Goal: Information Seeking & Learning: Learn about a topic

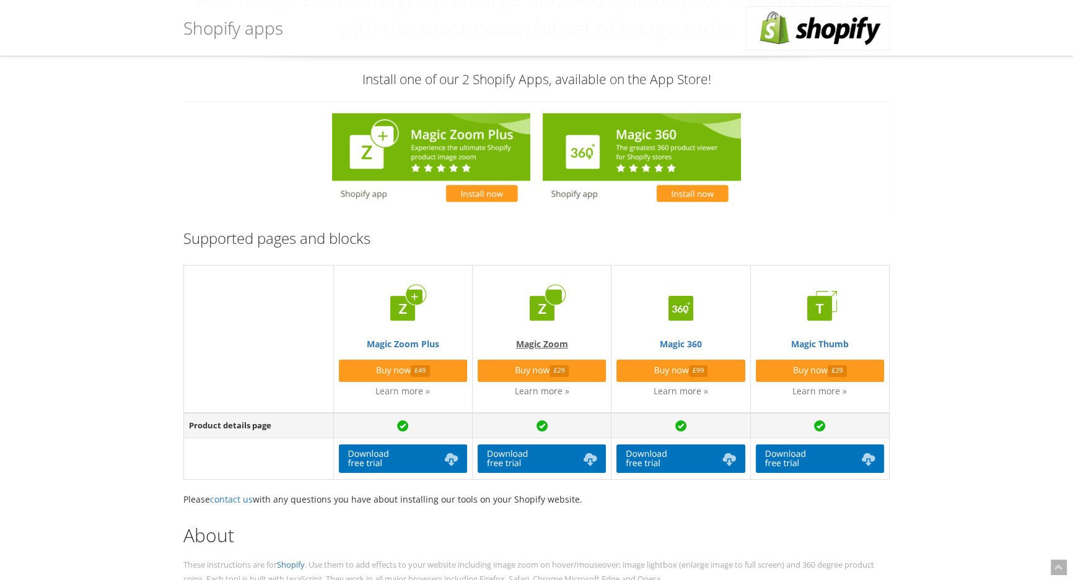
scroll to position [168, 0]
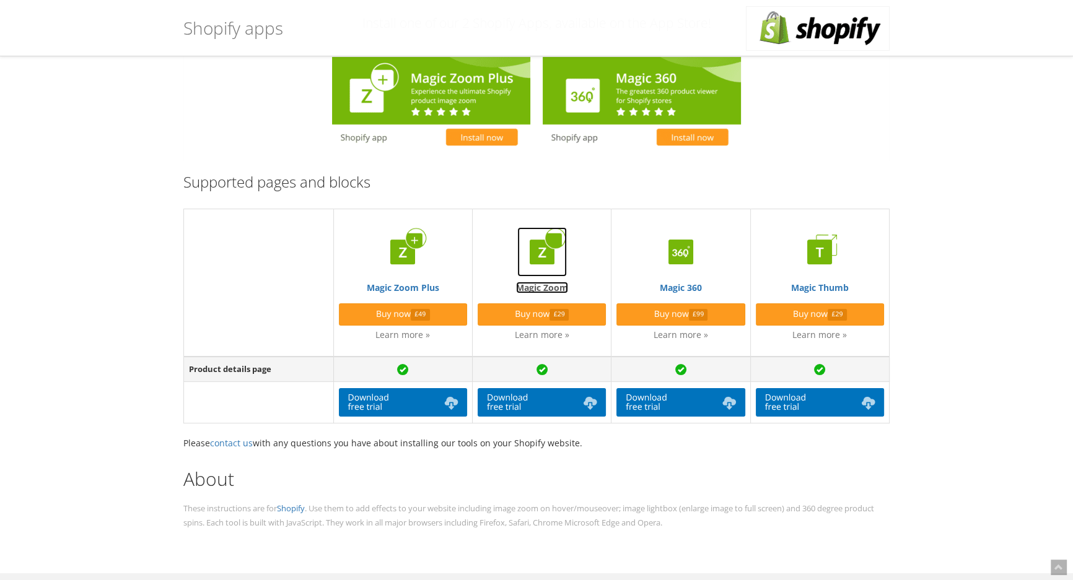
click at [541, 285] on link "Magic Zoom" at bounding box center [542, 260] width 128 height 66
click at [677, 263] on img at bounding box center [681, 252] width 50 height 50
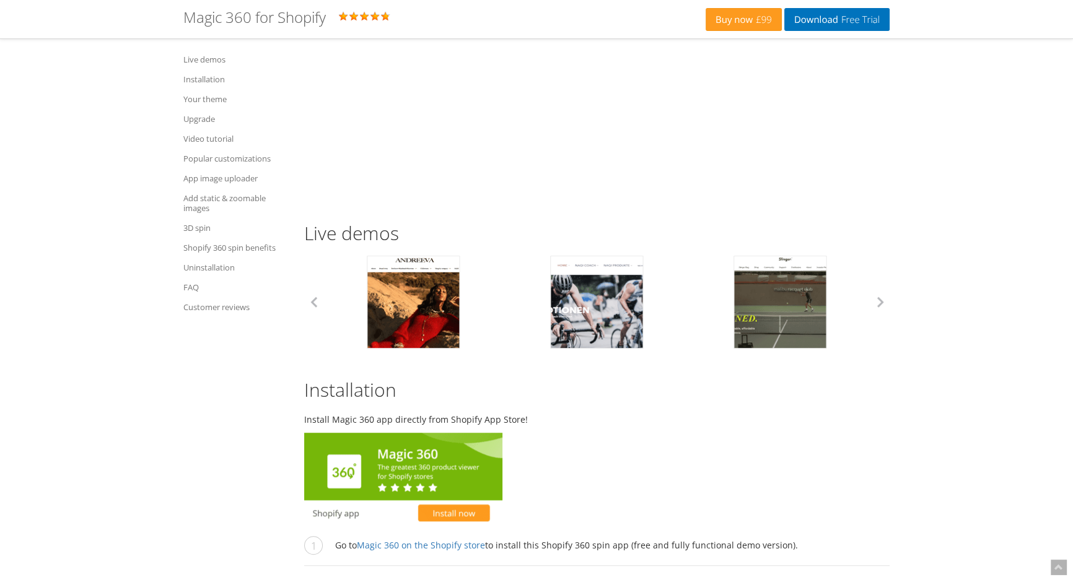
scroll to position [730, 0]
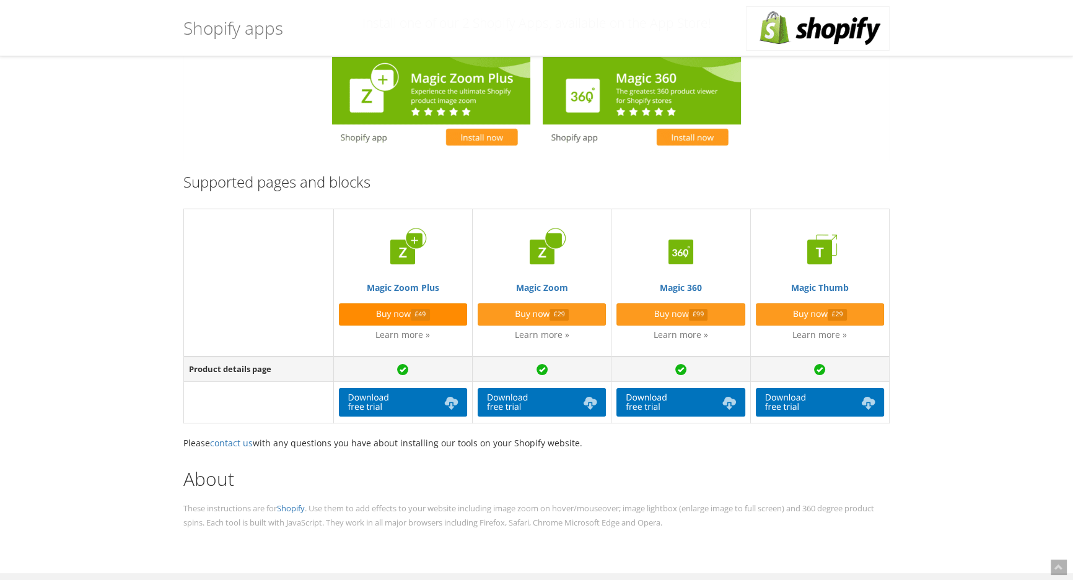
click at [434, 309] on link "Buy now £49" at bounding box center [403, 315] width 128 height 22
click at [411, 282] on link "Magic Zoom Plus" at bounding box center [403, 260] width 128 height 66
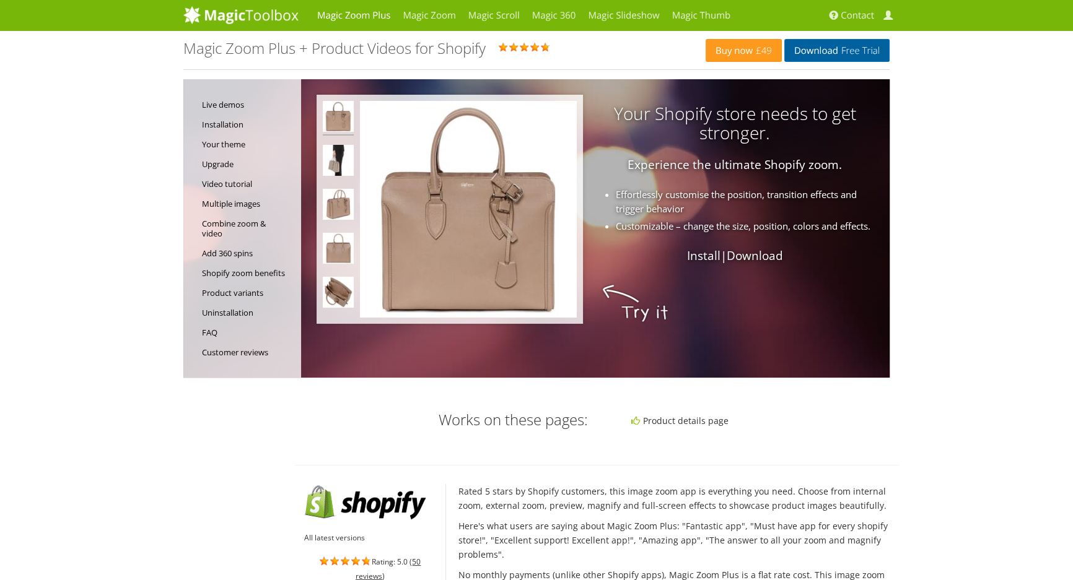
click at [799, 45] on link "Download Free Trial" at bounding box center [836, 50] width 105 height 23
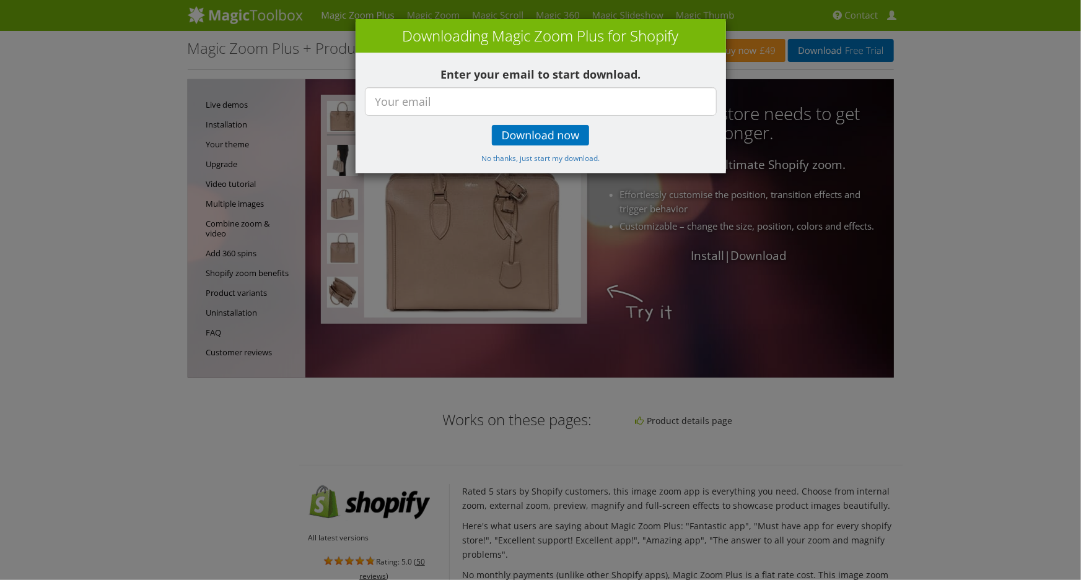
click at [314, 19] on div "× Downloading Magic Zoom Plus for Shopify Enter your email to start download. D…" at bounding box center [540, 290] width 1081 height 580
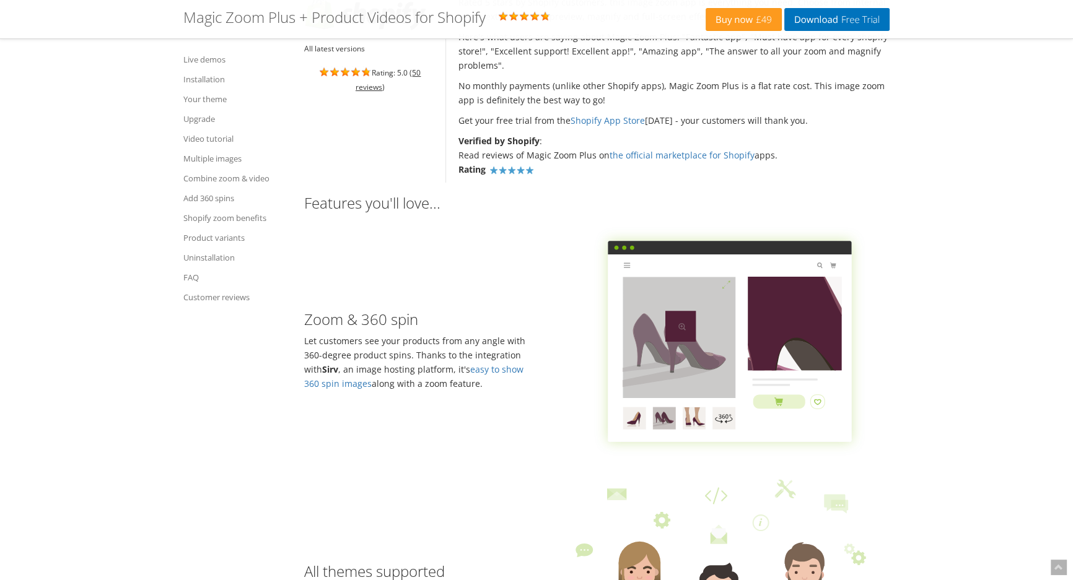
scroll to position [394, 0]
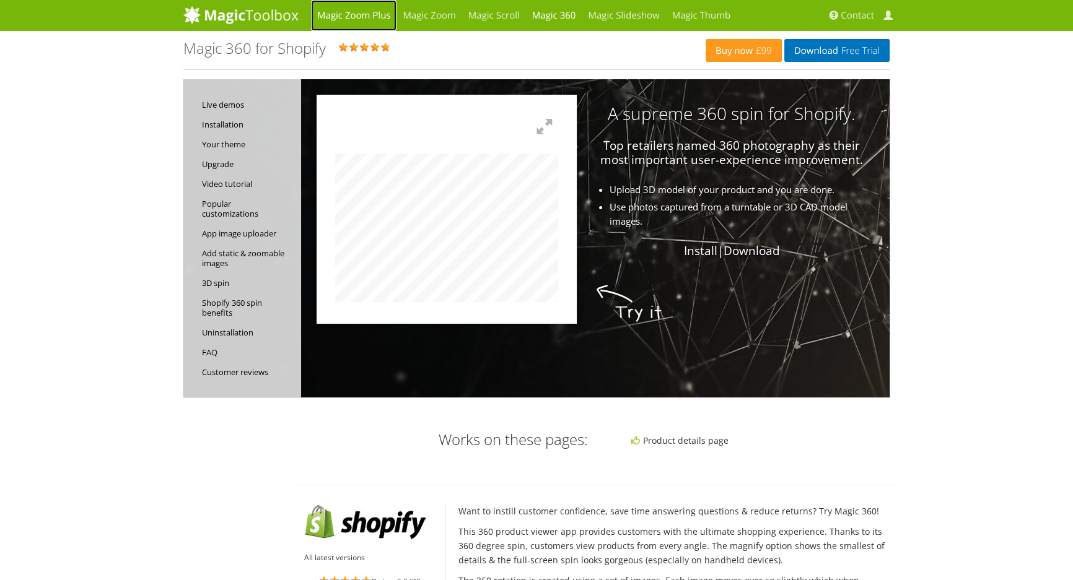
click at [378, 13] on link "Magic Zoom Plus" at bounding box center [353, 15] width 85 height 31
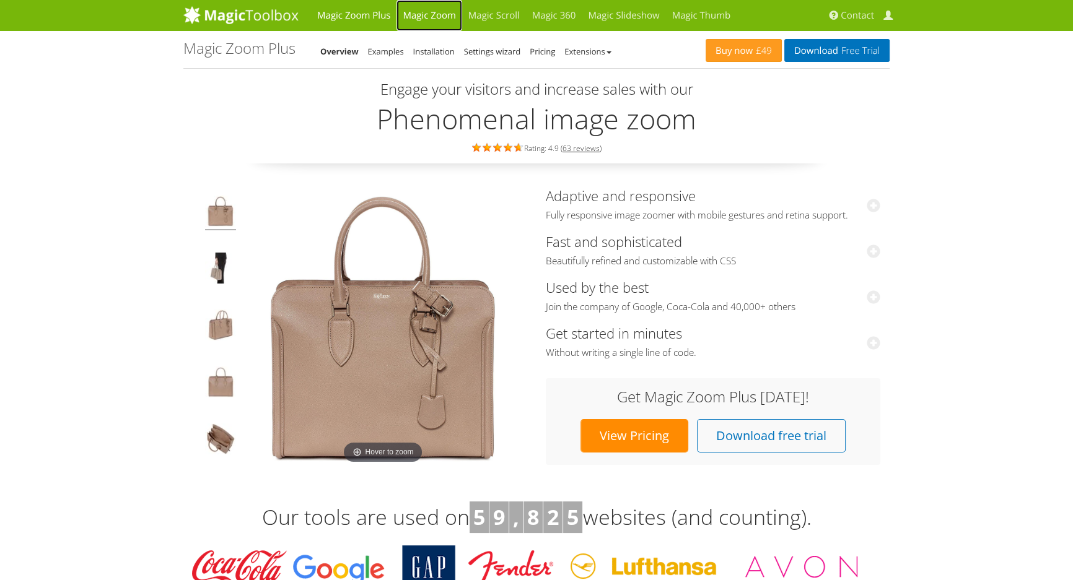
click at [417, 13] on link "Magic Zoom" at bounding box center [428, 15] width 65 height 31
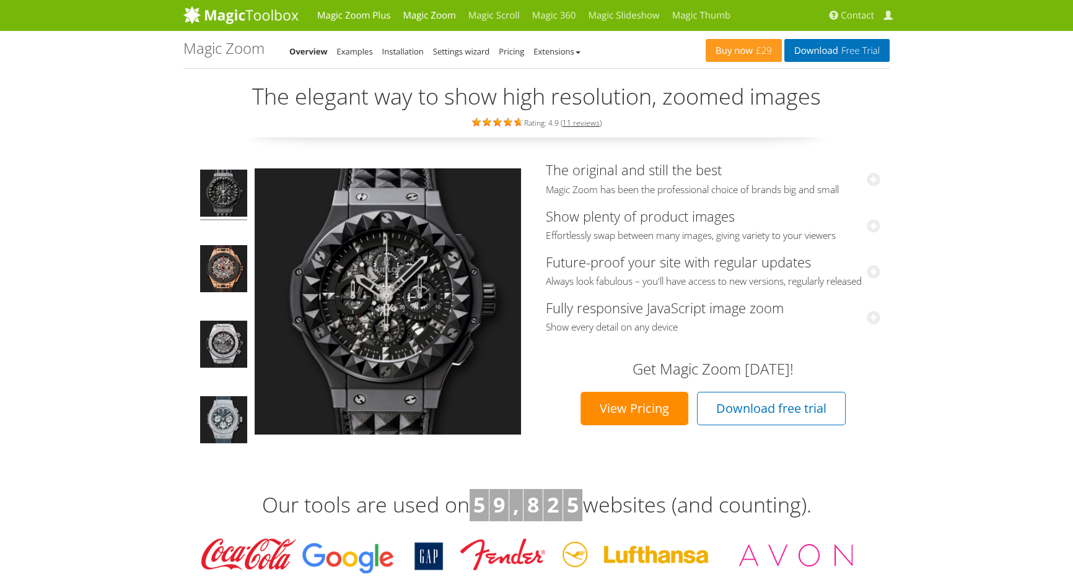
click at [361, 11] on link "Magic Zoom Plus" at bounding box center [353, 15] width 85 height 31
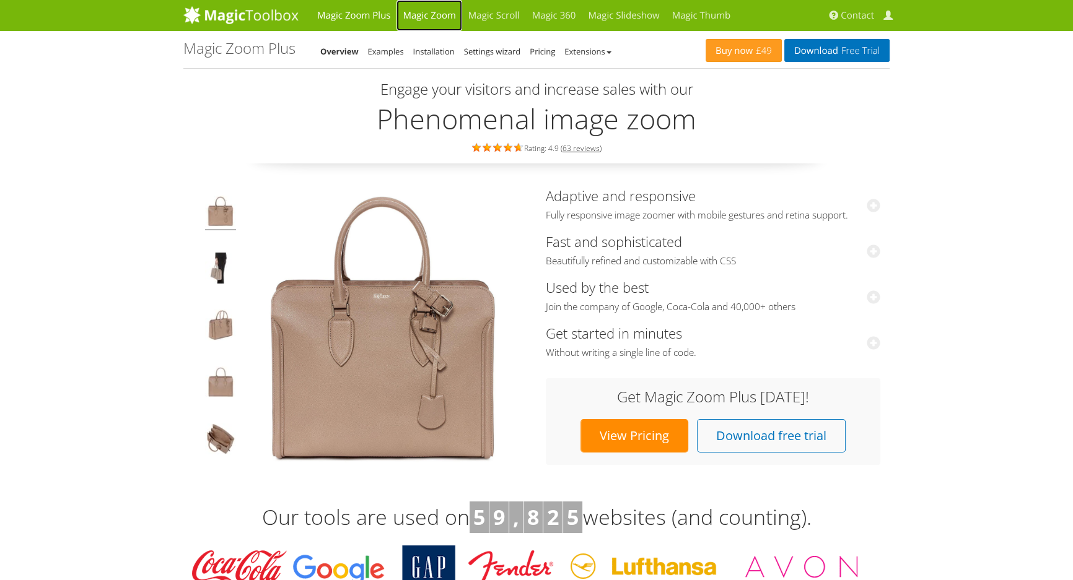
click at [445, 20] on link "Magic Zoom" at bounding box center [428, 15] width 65 height 31
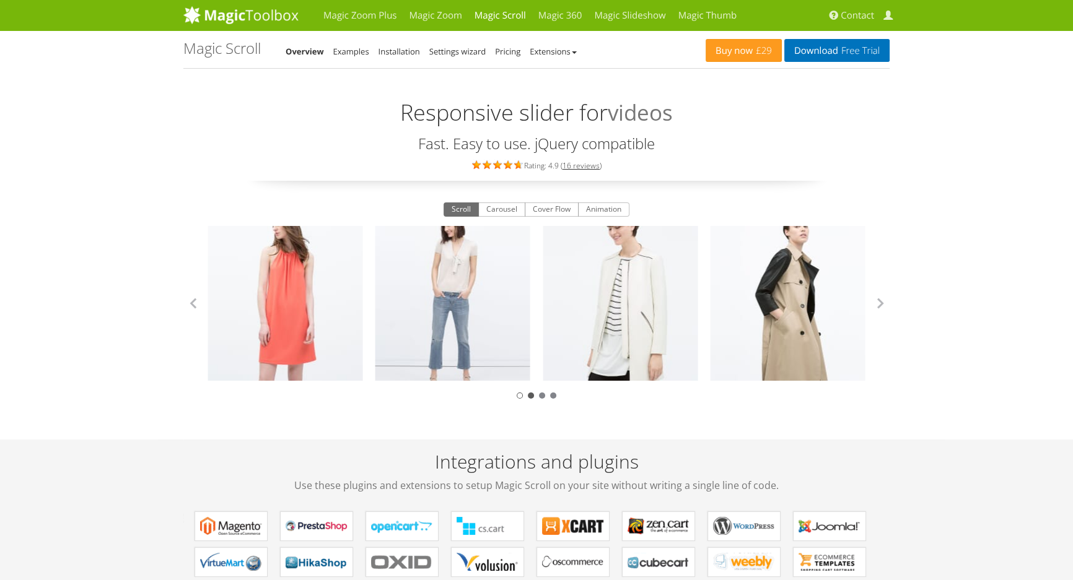
click at [530, 396] on div at bounding box center [531, 396] width 6 height 6
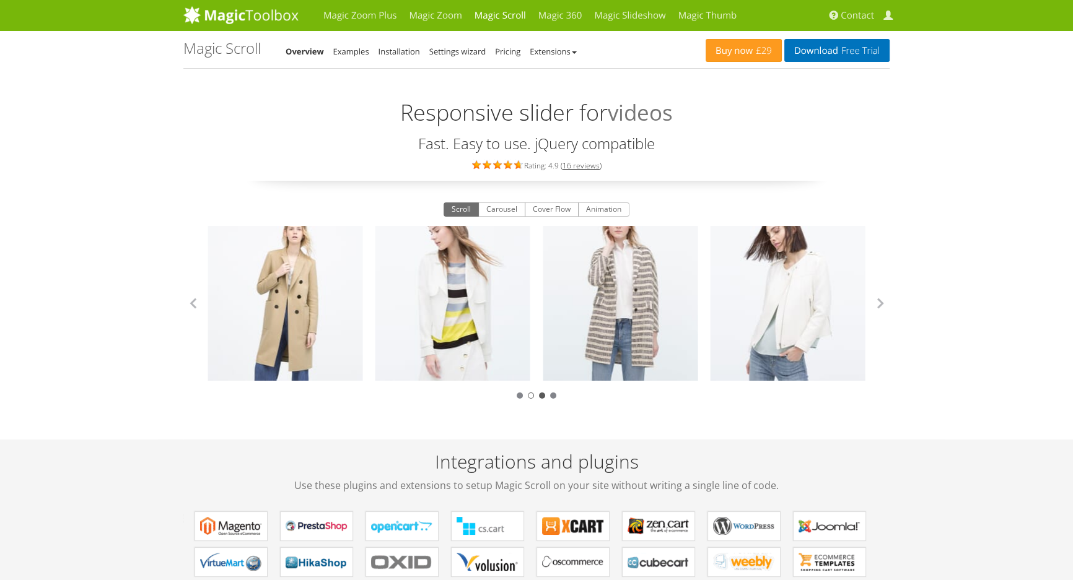
click at [542, 396] on div at bounding box center [542, 396] width 6 height 6
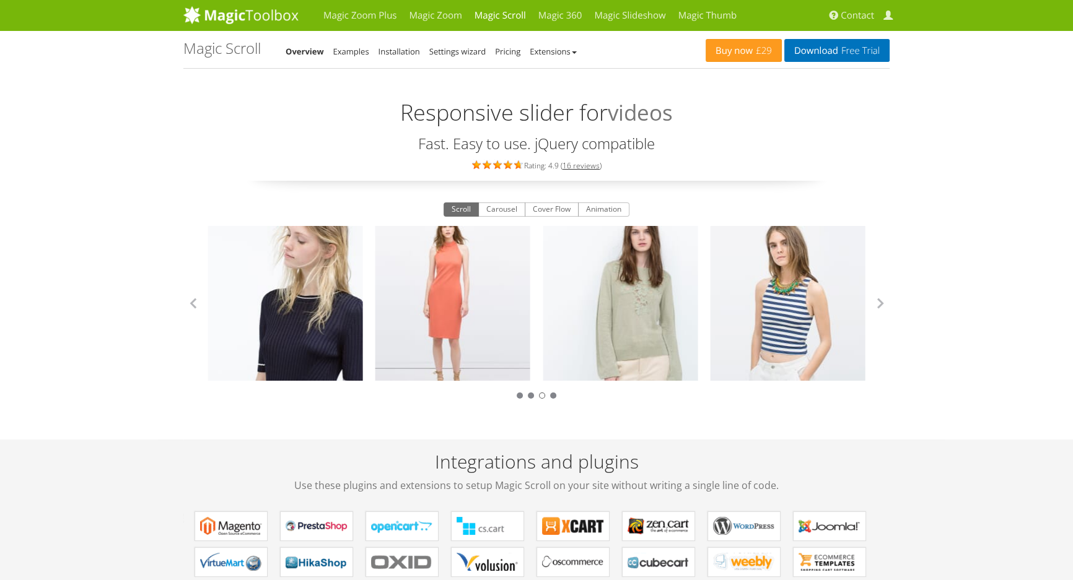
click at [556, 398] on div at bounding box center [536, 394] width 706 height 14
click at [553, 401] on div "Zara Collection Zara Collection Zara Collection Zara Collection Zara Collection…" at bounding box center [536, 314] width 706 height 177
click at [547, 400] on div at bounding box center [536, 394] width 706 height 14
click at [555, 400] on div at bounding box center [536, 394] width 706 height 14
click at [558, 400] on div at bounding box center [536, 394] width 706 height 14
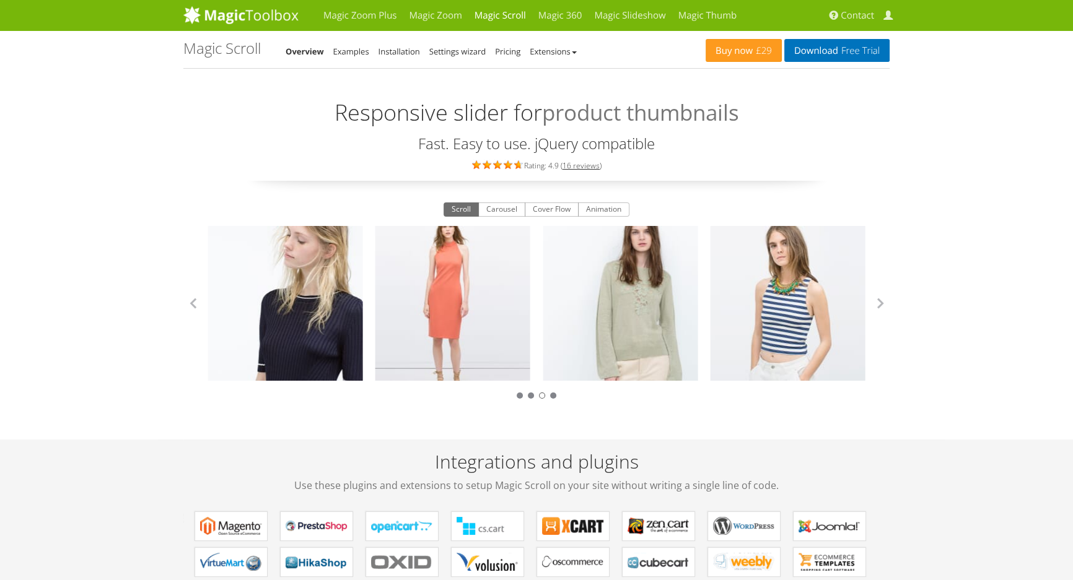
click at [556, 401] on div "Zara Collection Zara Collection Zara Collection Zara Collection Zara Collection…" at bounding box center [536, 314] width 706 height 177
click at [555, 398] on div at bounding box center [536, 394] width 706 height 14
click at [549, 398] on div at bounding box center [536, 394] width 706 height 14
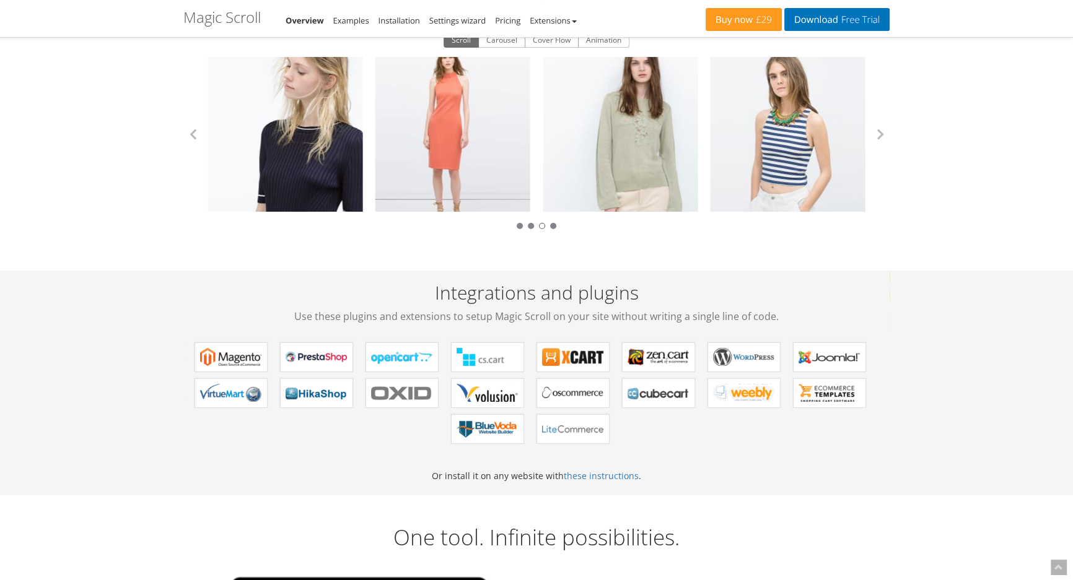
scroll to position [56, 0]
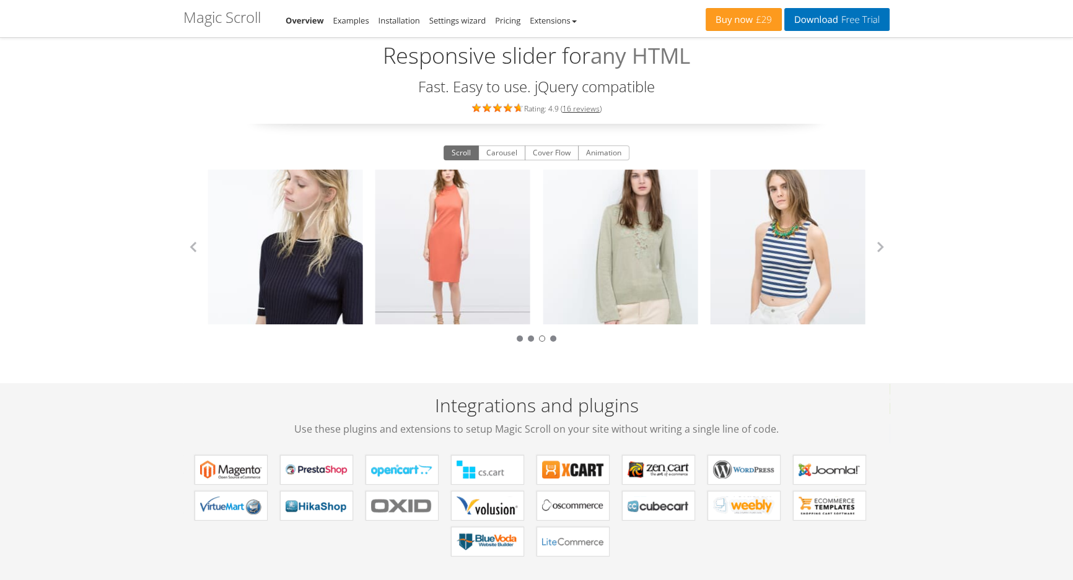
click at [542, 339] on div at bounding box center [542, 339] width 6 height 6
click at [551, 339] on div at bounding box center [553, 339] width 6 height 6
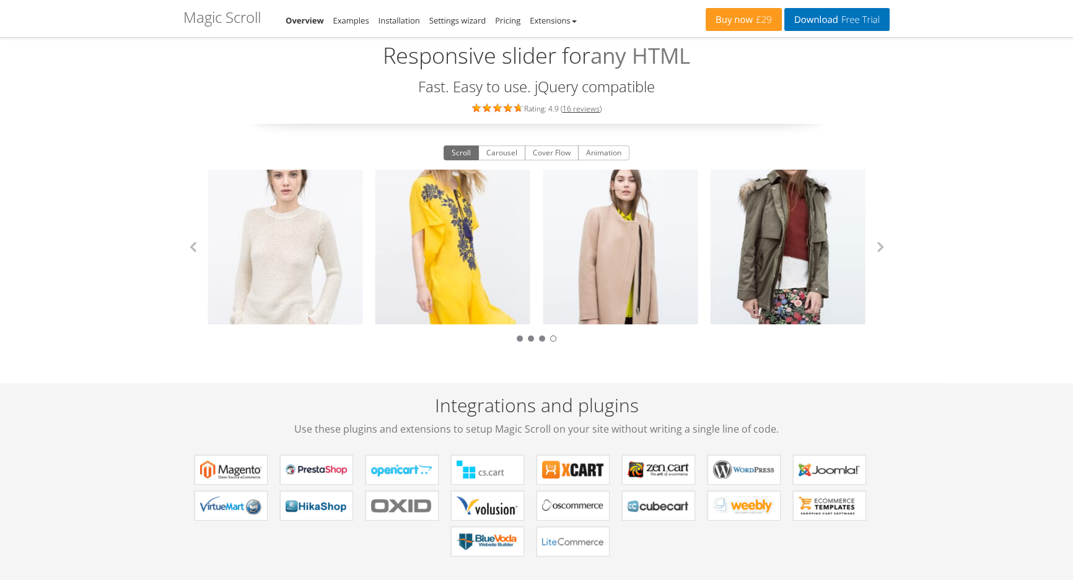
click at [526, 337] on div at bounding box center [536, 338] width 706 height 14
click at [522, 341] on div at bounding box center [536, 338] width 706 height 14
click at [520, 341] on div at bounding box center [536, 338] width 706 height 14
click at [520, 338] on div at bounding box center [520, 339] width 6 height 6
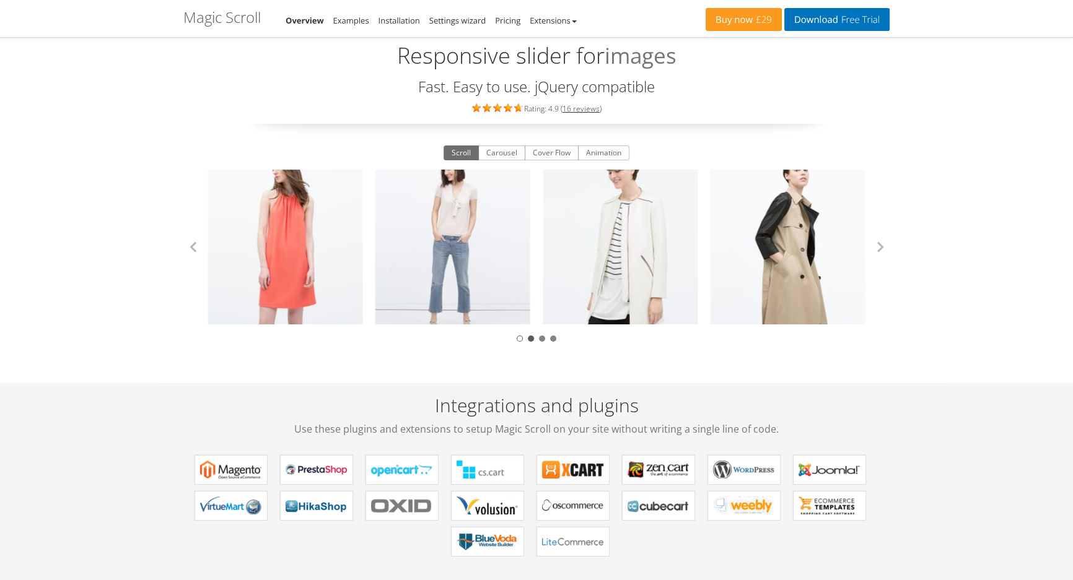
click at [531, 338] on div at bounding box center [531, 339] width 6 height 6
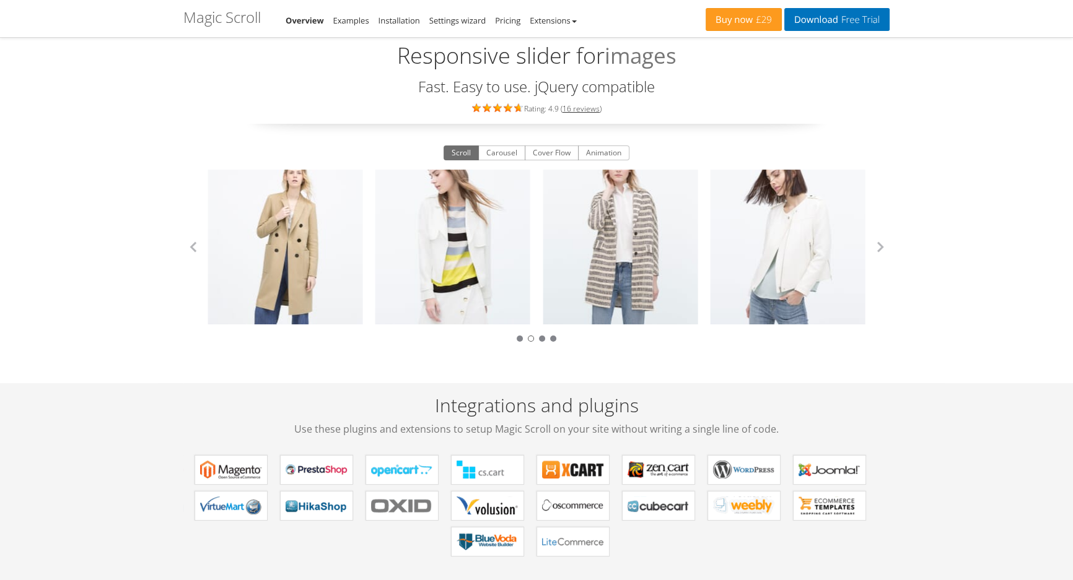
click at [538, 338] on div at bounding box center [536, 338] width 706 height 14
click at [541, 341] on div at bounding box center [536, 338] width 706 height 14
click at [544, 341] on div at bounding box center [536, 338] width 706 height 14
click at [551, 341] on div at bounding box center [536, 338] width 706 height 14
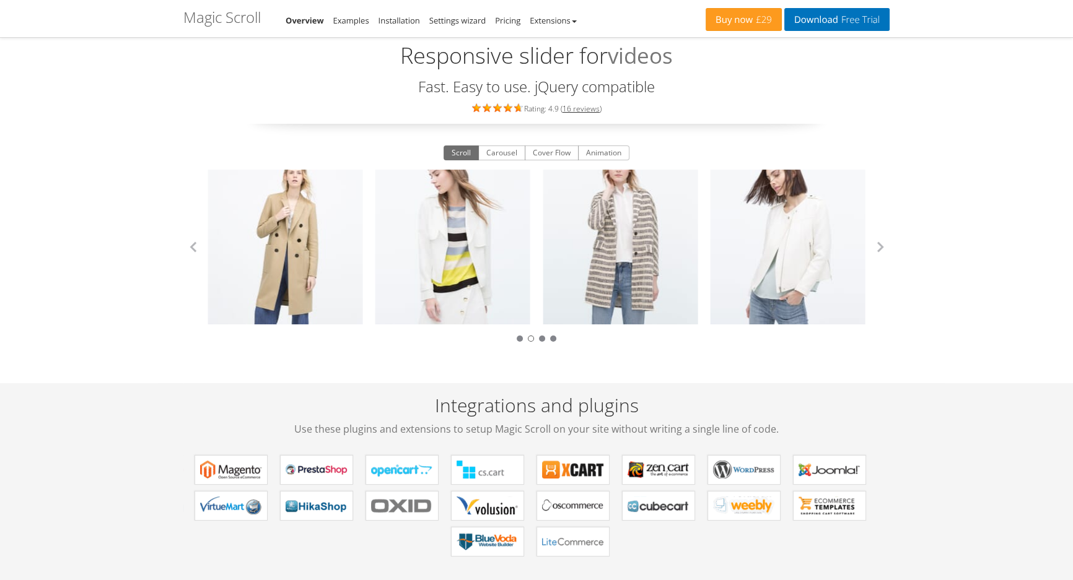
click at [546, 342] on div at bounding box center [536, 338] width 706 height 14
click at [557, 344] on div "Zara Collection Zara Collection Zara Collection Zara Collection Zara Collection…" at bounding box center [536, 258] width 706 height 177
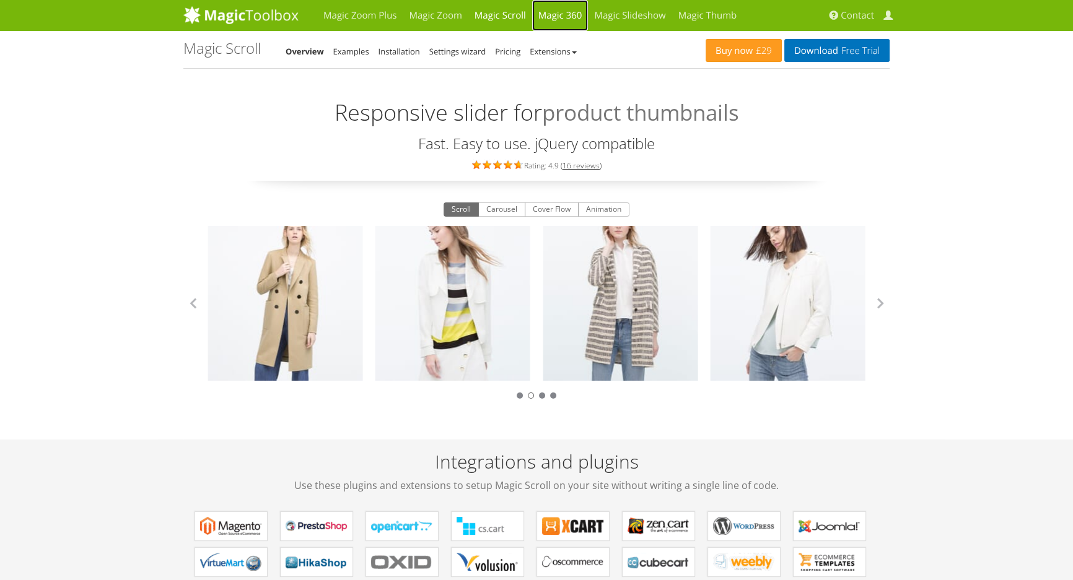
click at [539, 18] on link "Magic 360" at bounding box center [560, 15] width 56 height 31
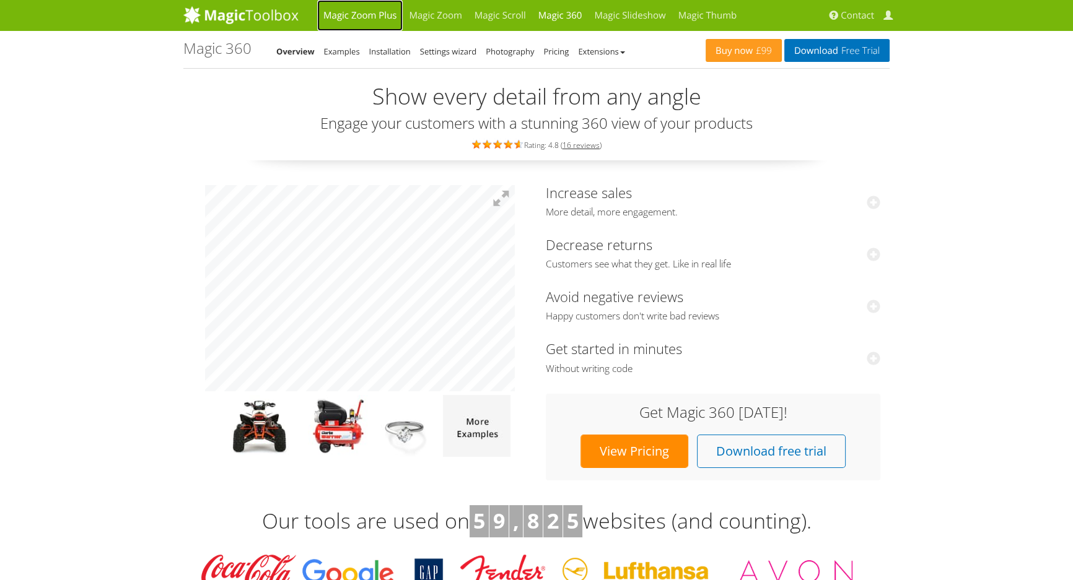
click at [352, 22] on link "Magic Zoom Plus" at bounding box center [359, 15] width 85 height 31
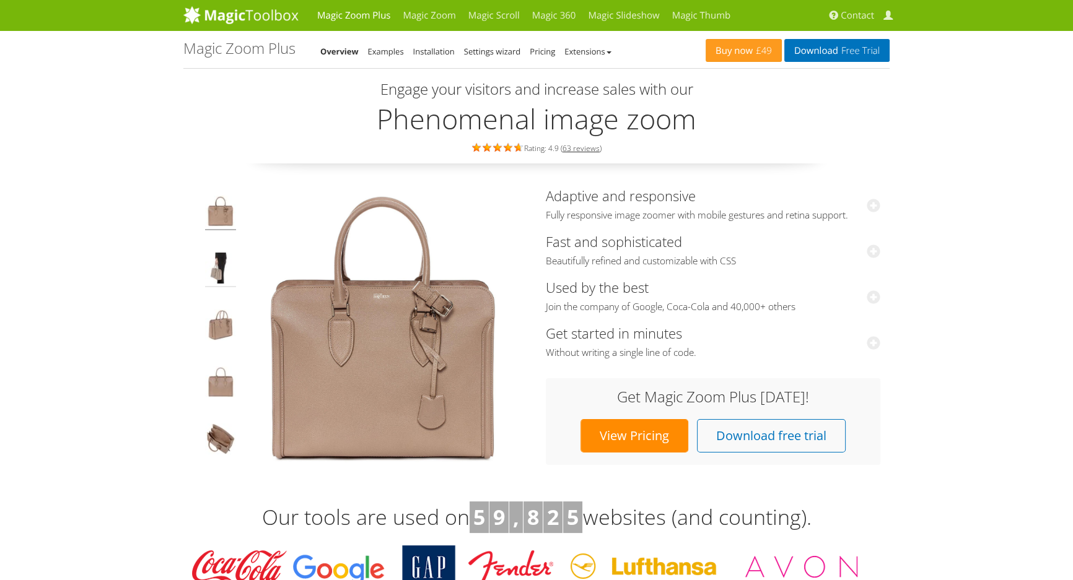
click at [212, 271] on img at bounding box center [220, 270] width 31 height 35
